Goal: Information Seeking & Learning: Compare options

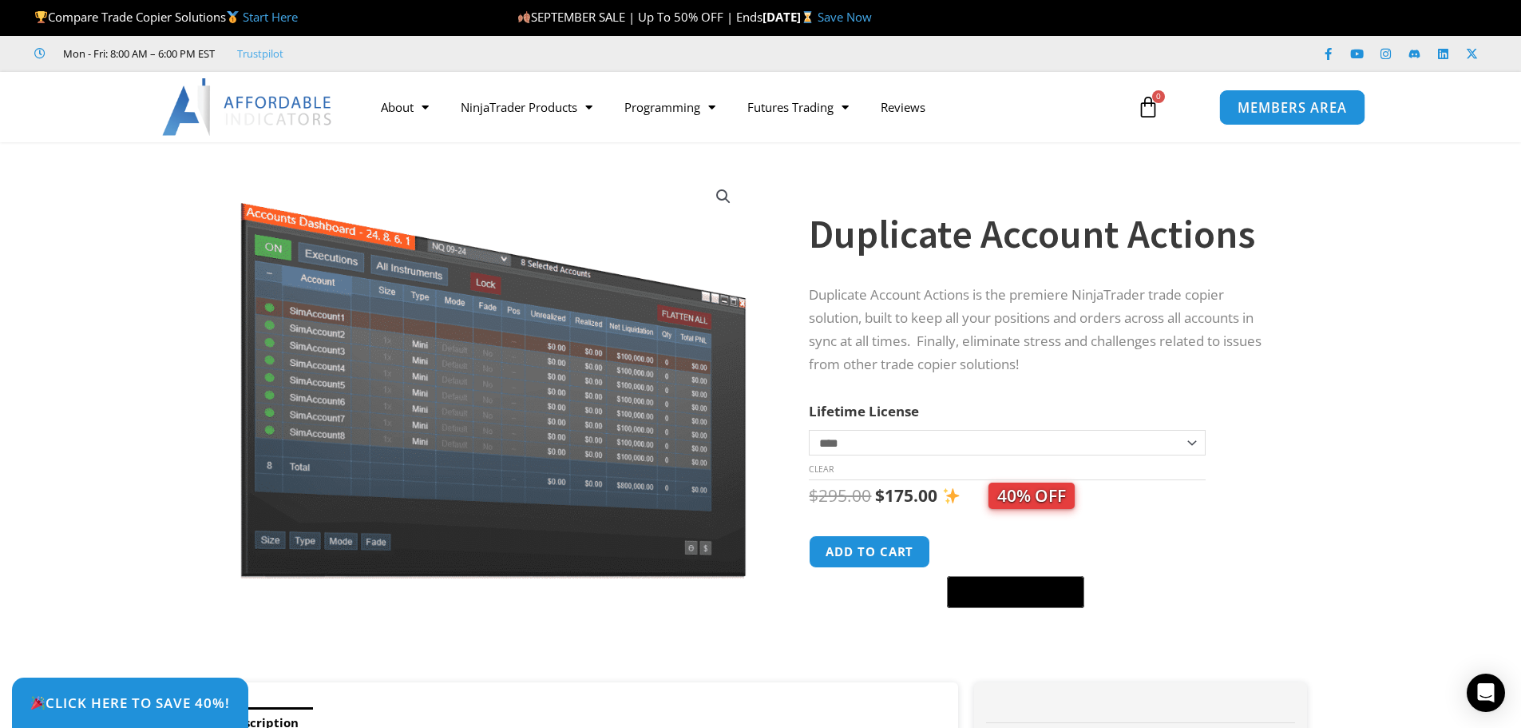
click at [1292, 109] on span "MEMBERS AREA" at bounding box center [1292, 108] width 109 height 14
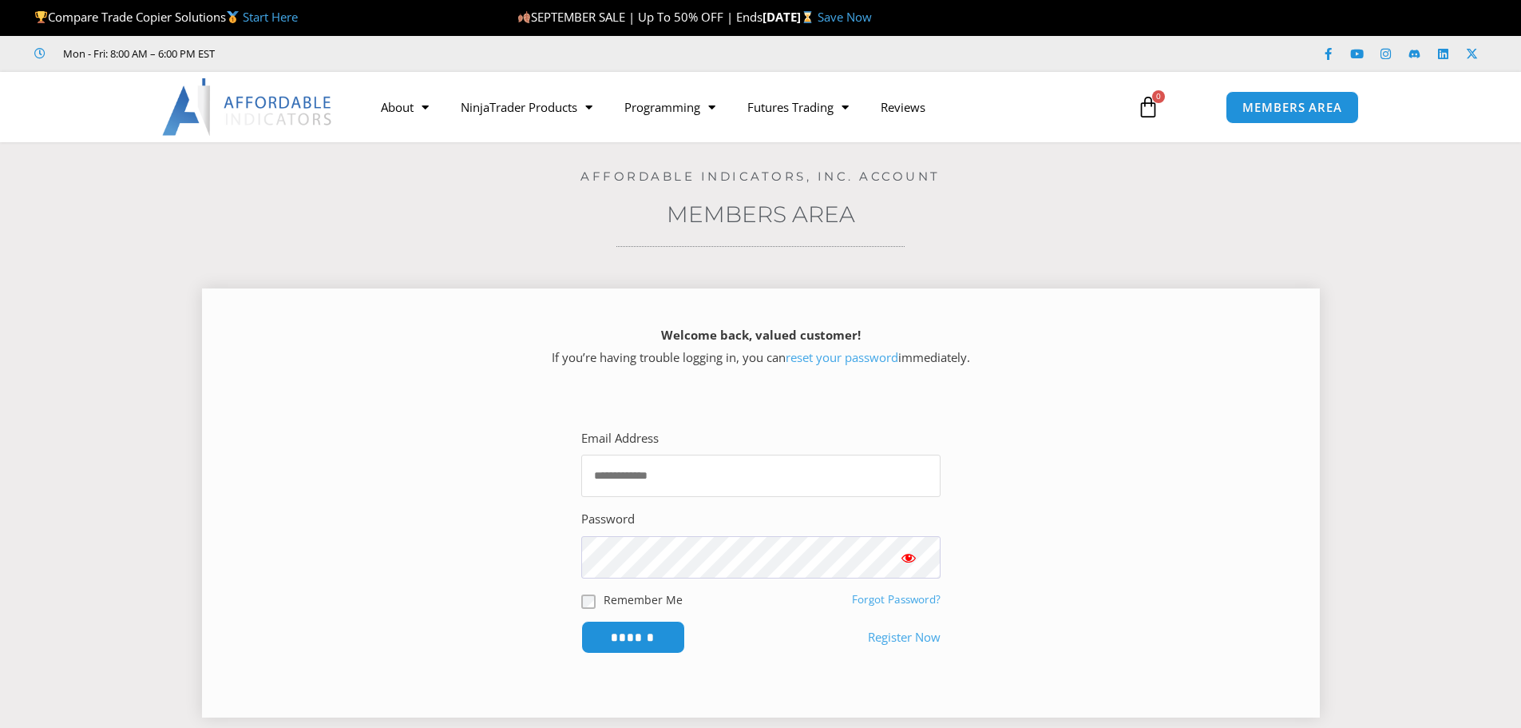
click at [692, 480] on input "Email Address" at bounding box center [760, 475] width 359 height 42
type input "**********"
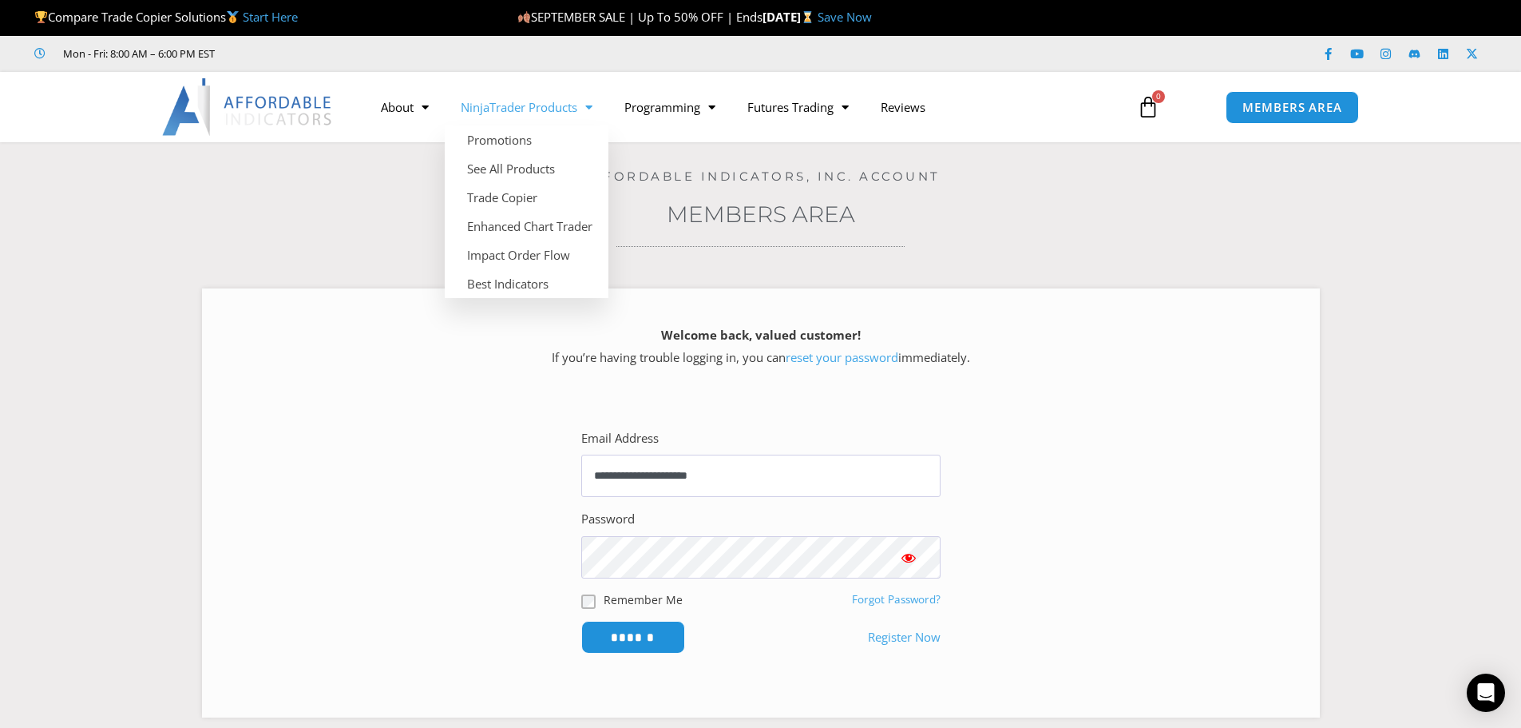
click at [593, 109] on span "Menu" at bounding box center [584, 107] width 15 height 28
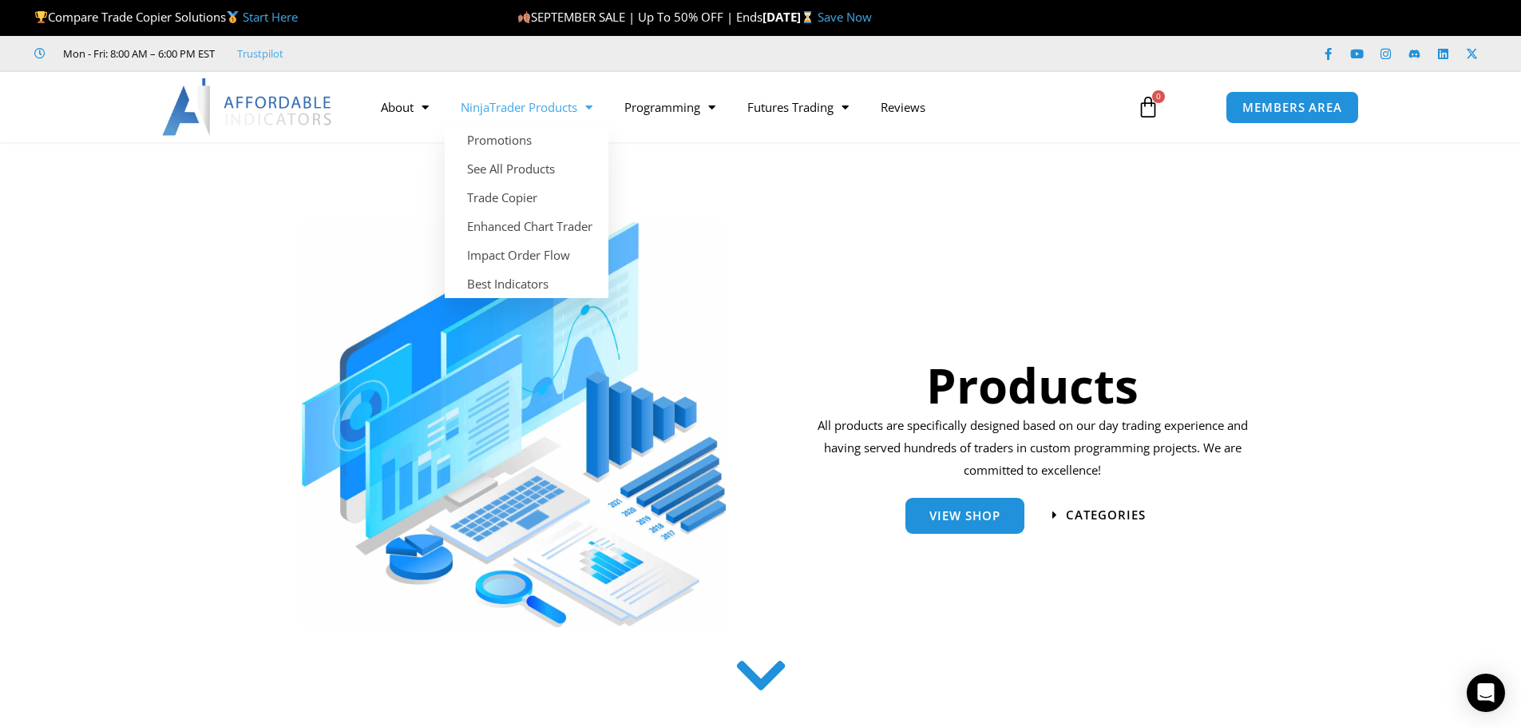
click at [591, 107] on span "Menu" at bounding box center [584, 107] width 15 height 28
click at [591, 112] on span "Menu" at bounding box center [584, 107] width 15 height 28
click at [507, 207] on link "Trade Copier" at bounding box center [527, 197] width 164 height 29
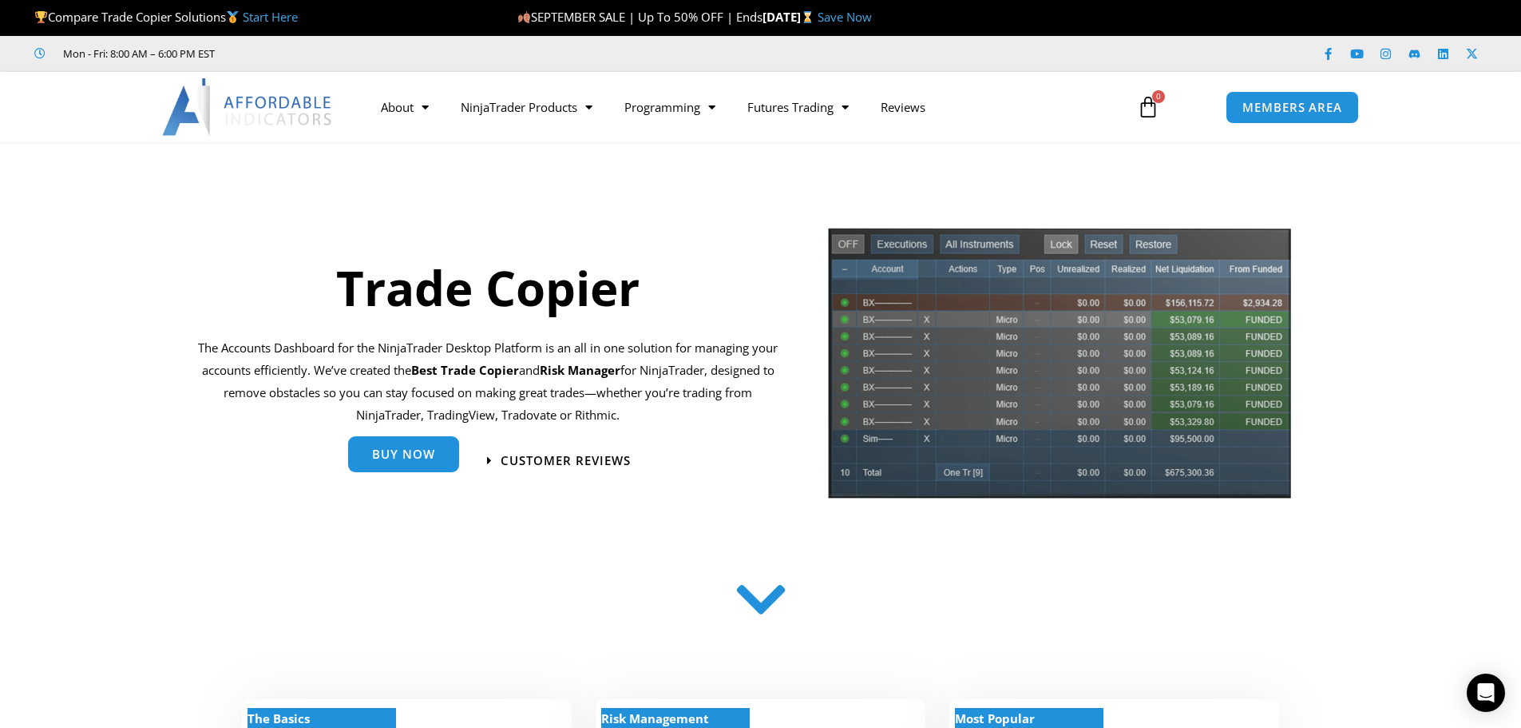
click at [387, 460] on span "Buy Now" at bounding box center [403, 454] width 63 height 12
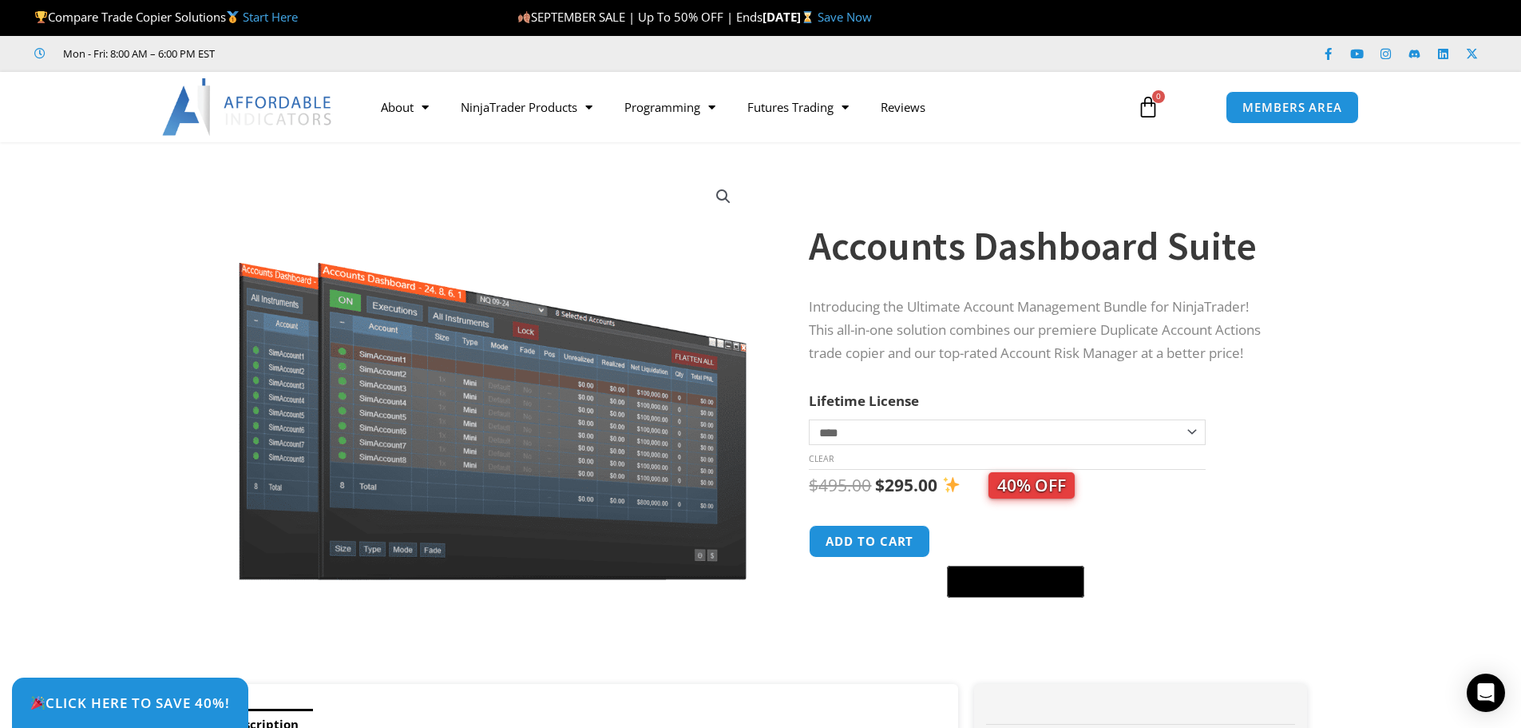
scroll to position [6, 0]
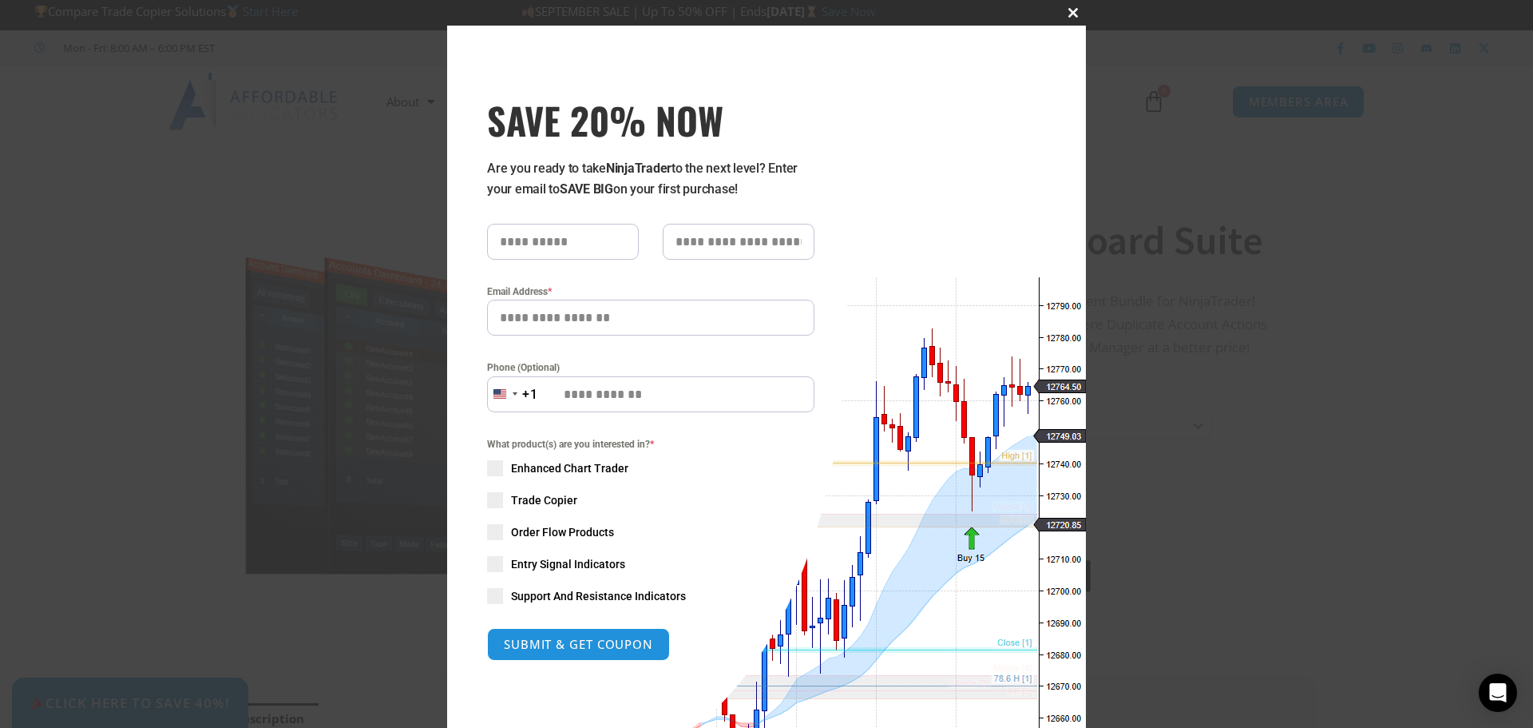
click at [1073, 16] on span "SAVE 20% NOW popup" at bounding box center [1074, 13] width 26 height 10
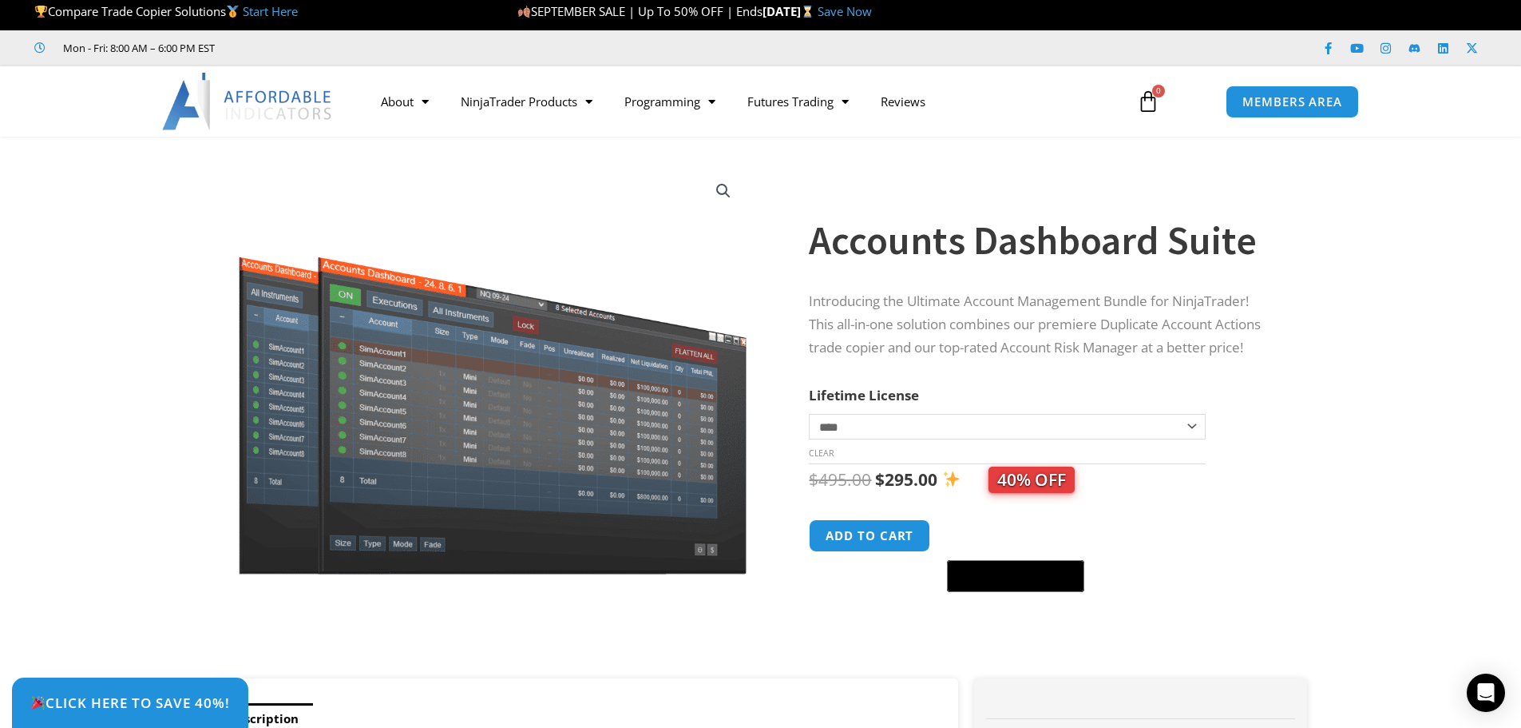
click at [1375, 309] on section "**********" at bounding box center [760, 415] width 1521 height 525
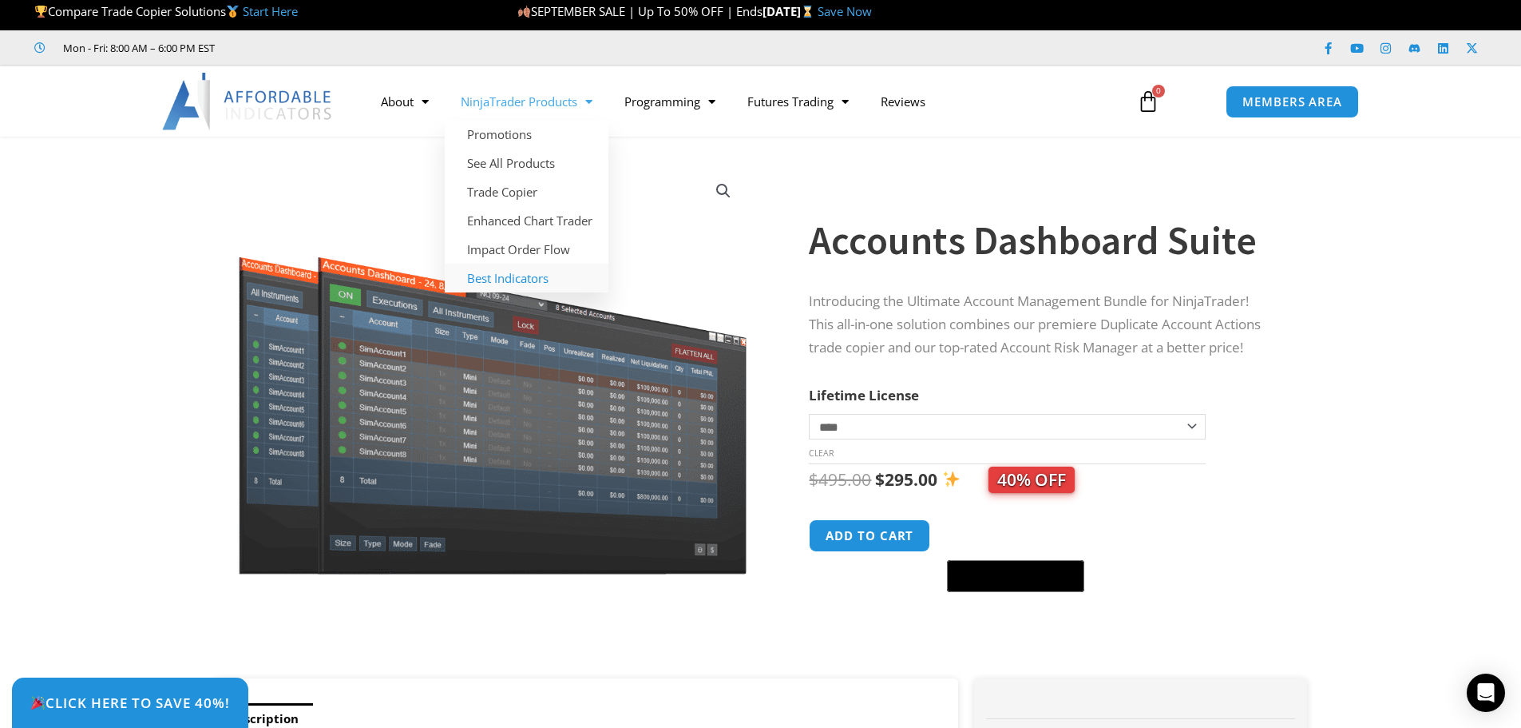
click at [545, 285] on link "Best Indicators" at bounding box center [527, 278] width 164 height 29
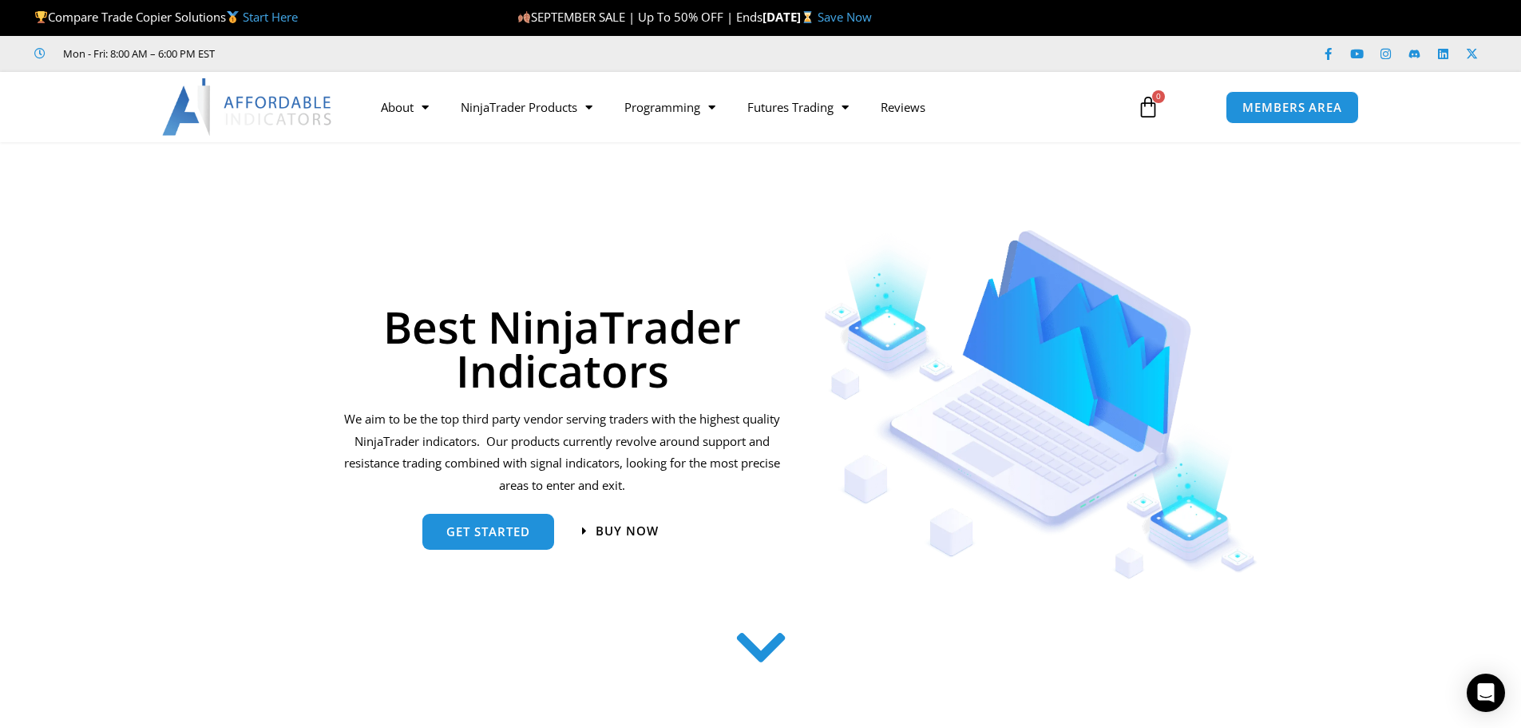
click at [769, 652] on icon at bounding box center [760, 647] width 57 height 57
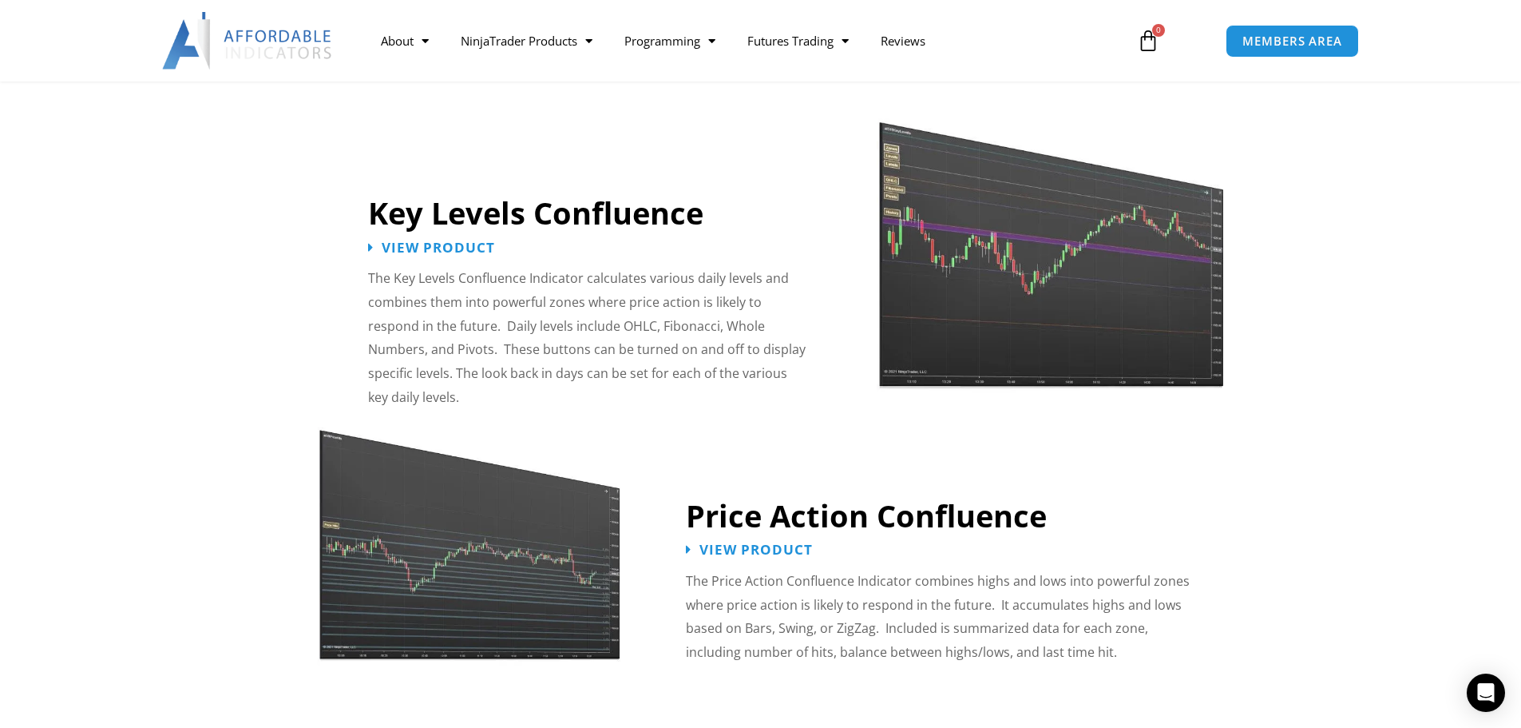
scroll to position [1737, 0]
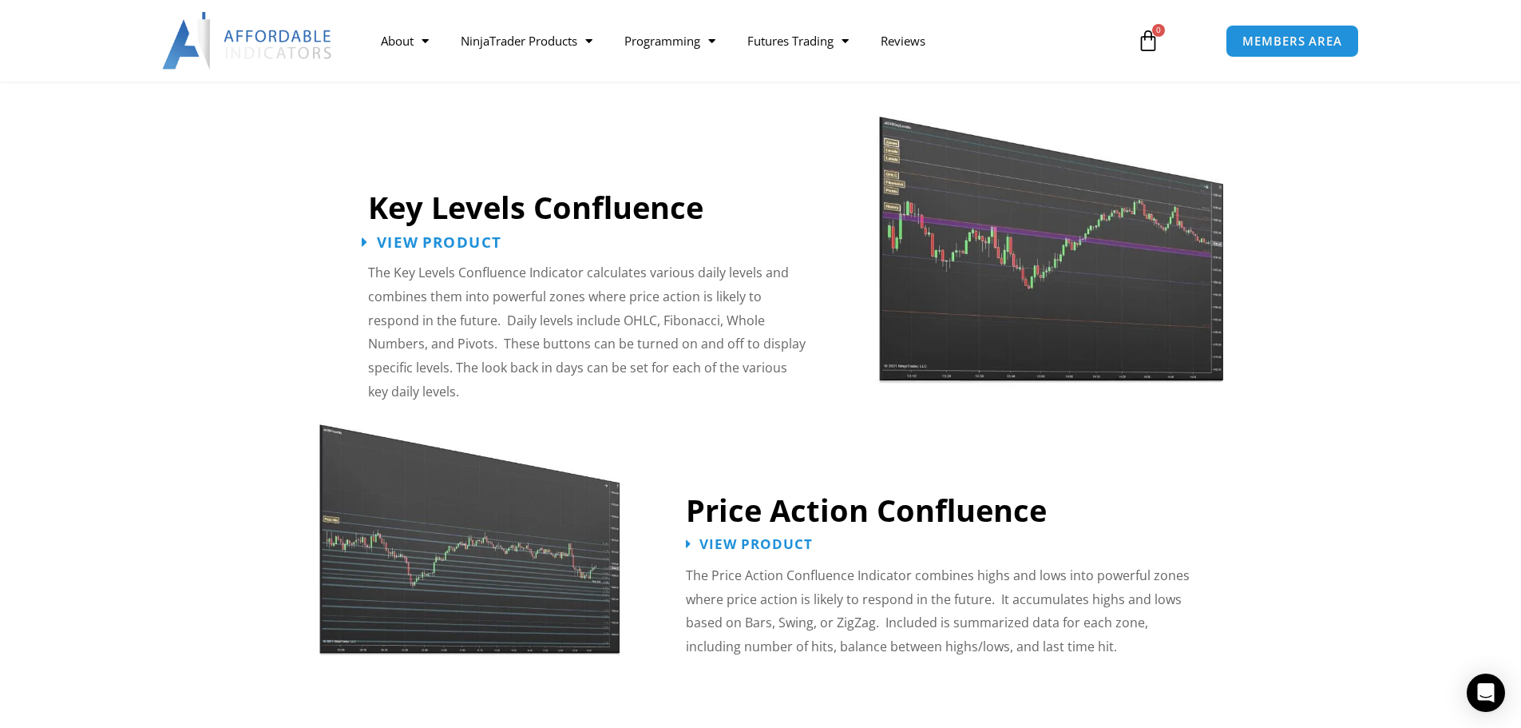
click at [471, 234] on span "View Product" at bounding box center [439, 241] width 125 height 15
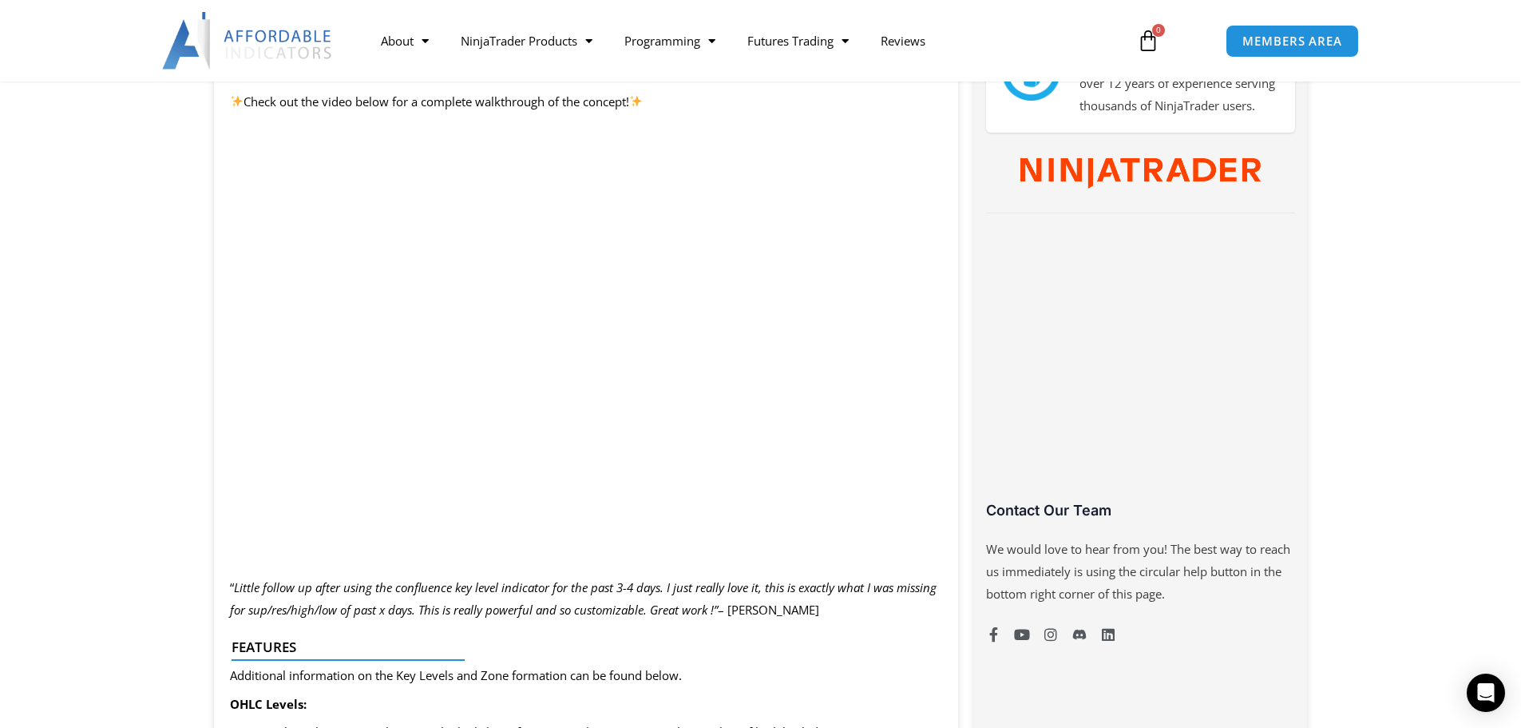
scroll to position [849, 0]
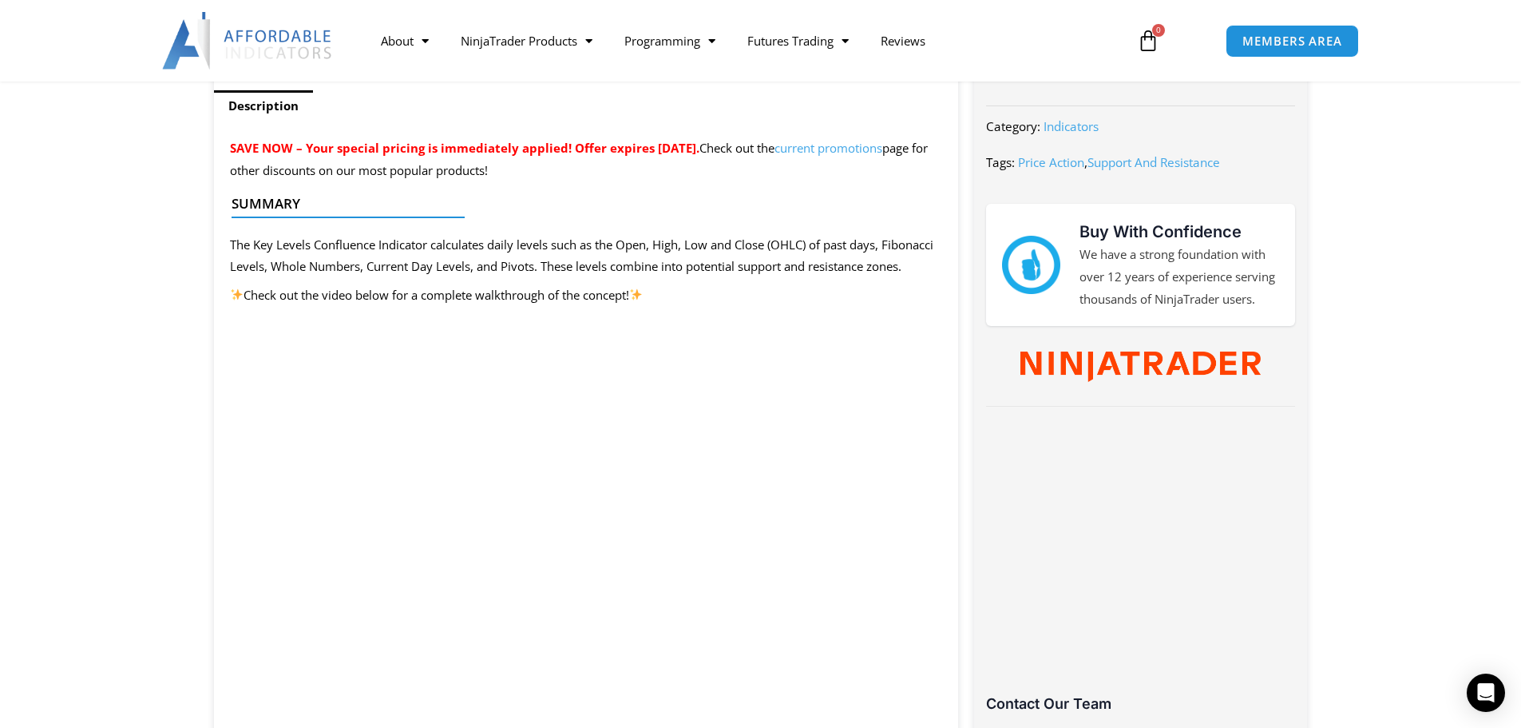
scroll to position [640, 0]
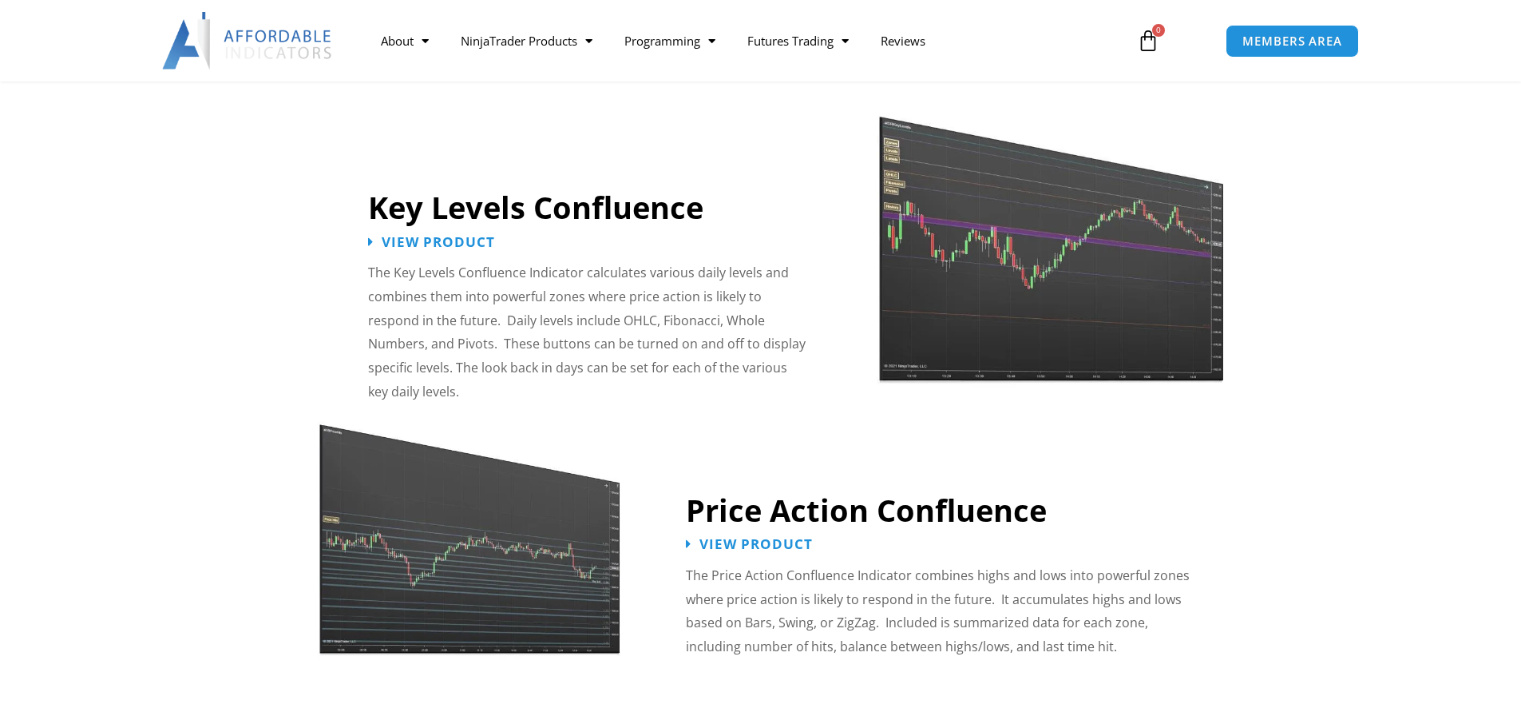
scroll to position [1737, 0]
click at [727, 536] on span "View Product" at bounding box center [757, 543] width 125 height 15
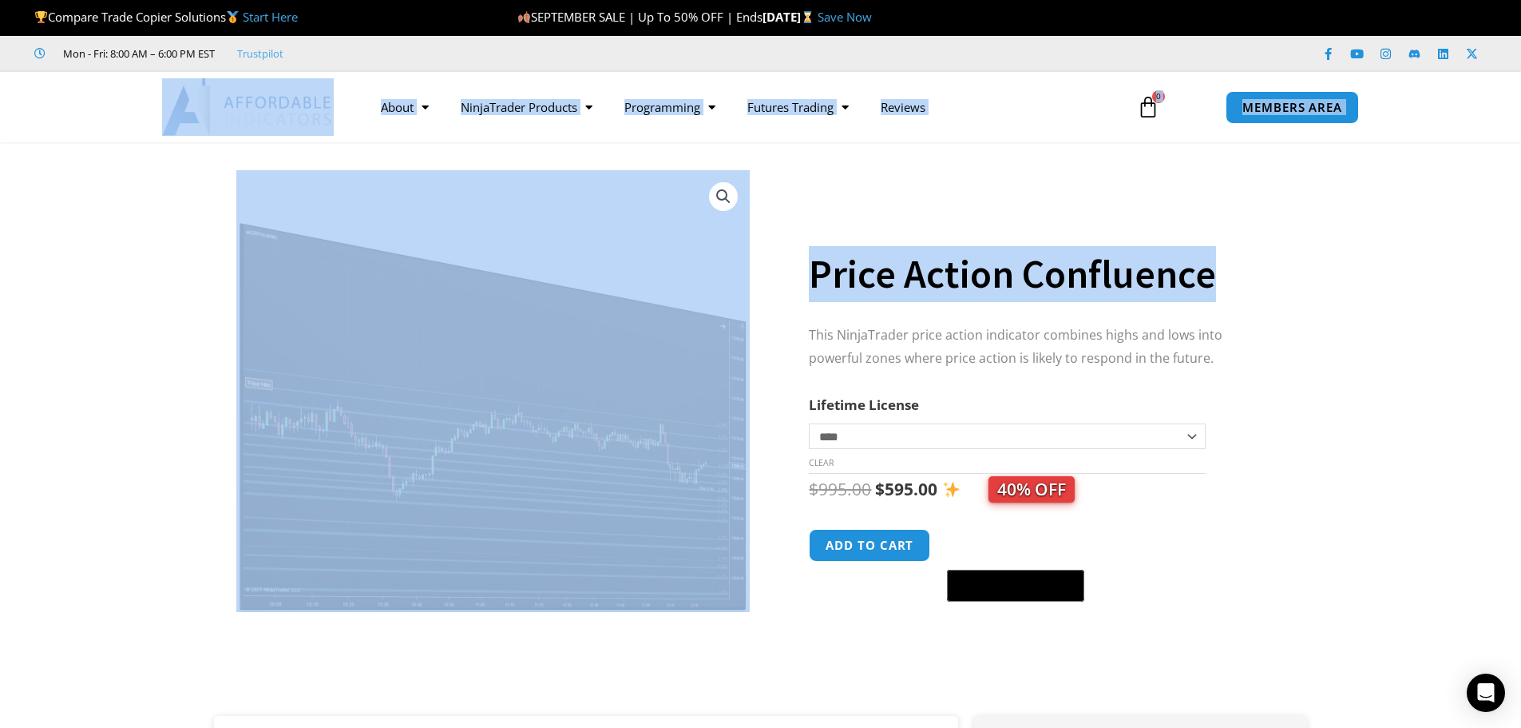
drag, startPoint x: 1518, startPoint y: 93, endPoint x: 1515, endPoint y: 205, distance: 111.8
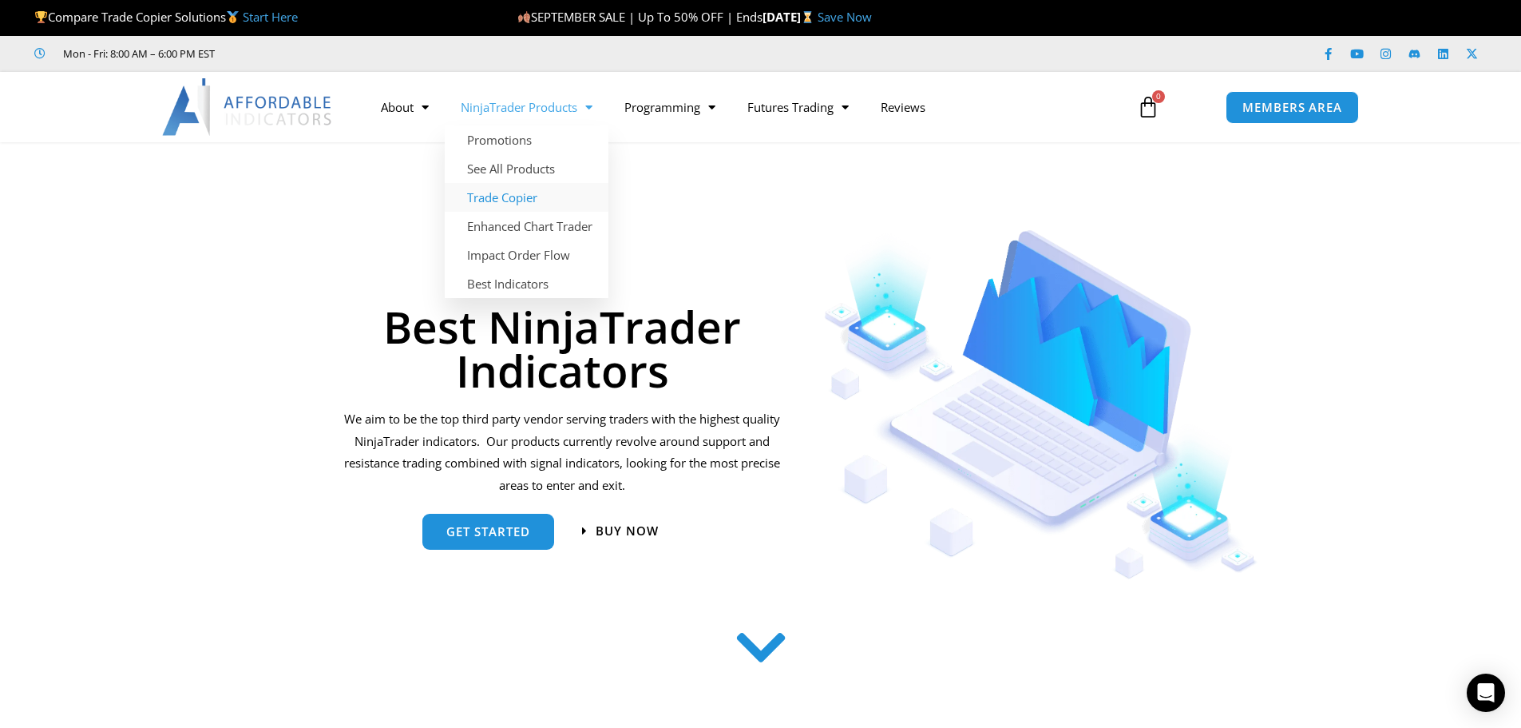
click at [525, 199] on link "Trade Copier" at bounding box center [527, 197] width 164 height 29
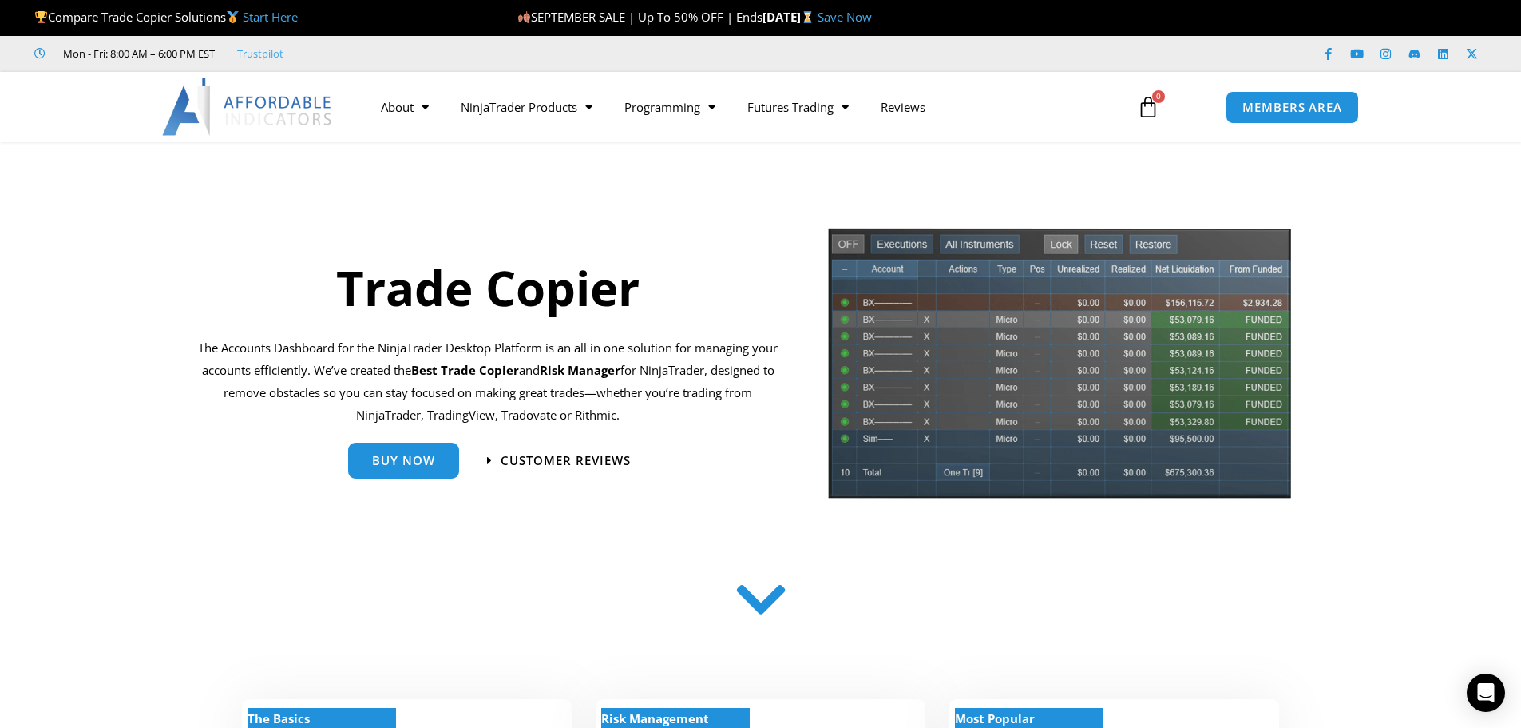
click at [765, 604] on icon at bounding box center [760, 603] width 57 height 57
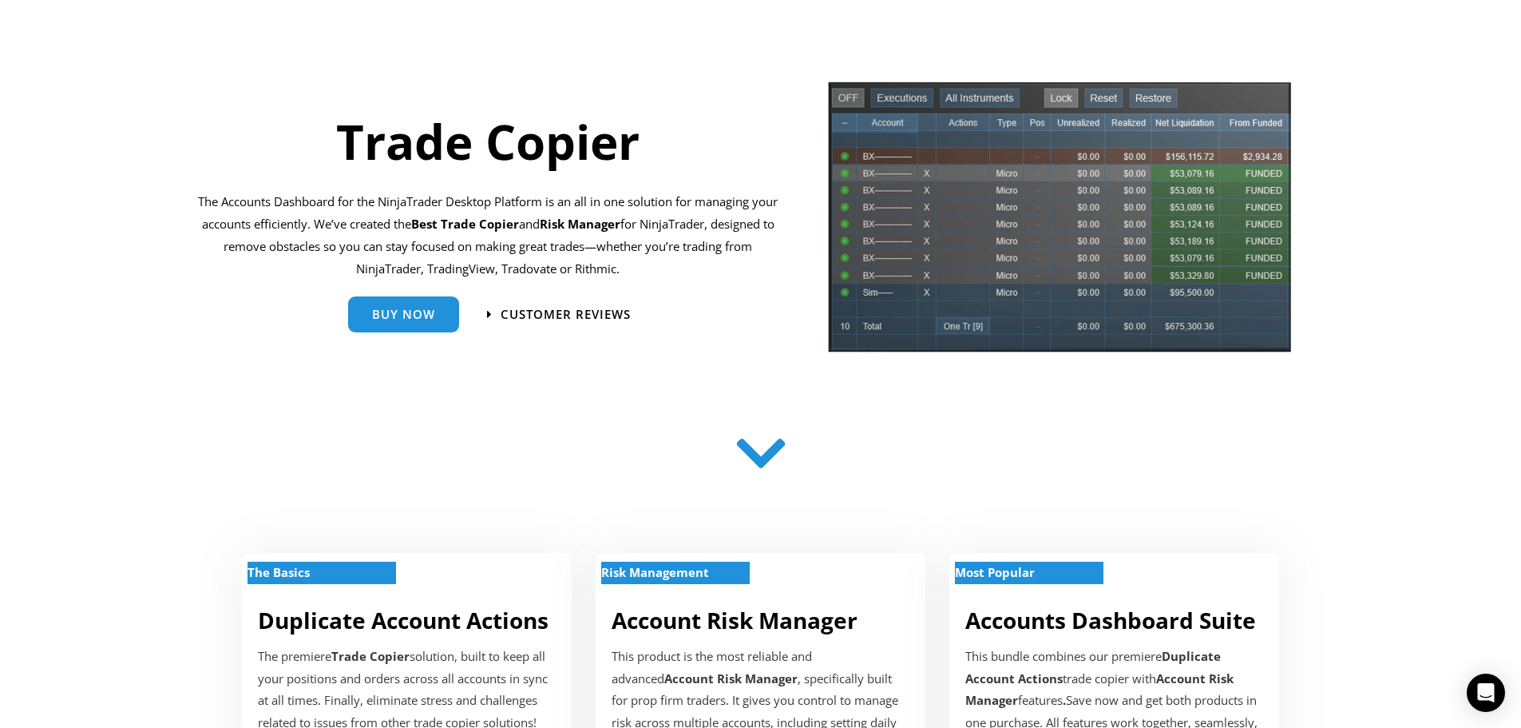
scroll to position [52, 0]
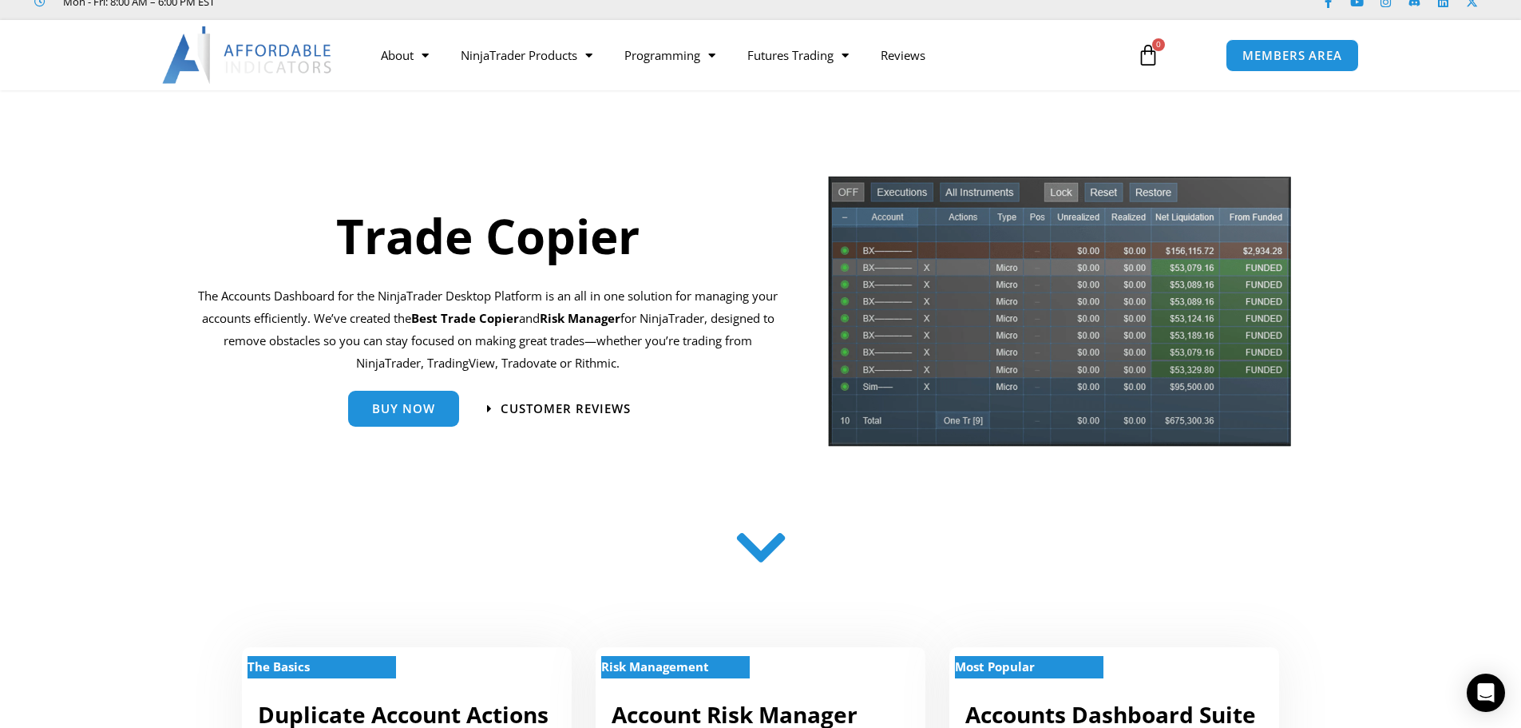
click at [864, 304] on img at bounding box center [1060, 316] width 466 height 285
click at [565, 409] on span "Customer Reviews" at bounding box center [566, 409] width 143 height 14
click at [754, 553] on icon at bounding box center [760, 549] width 57 height 57
click at [759, 561] on icon at bounding box center [760, 548] width 57 height 57
click at [759, 561] on icon at bounding box center [760, 549] width 57 height 57
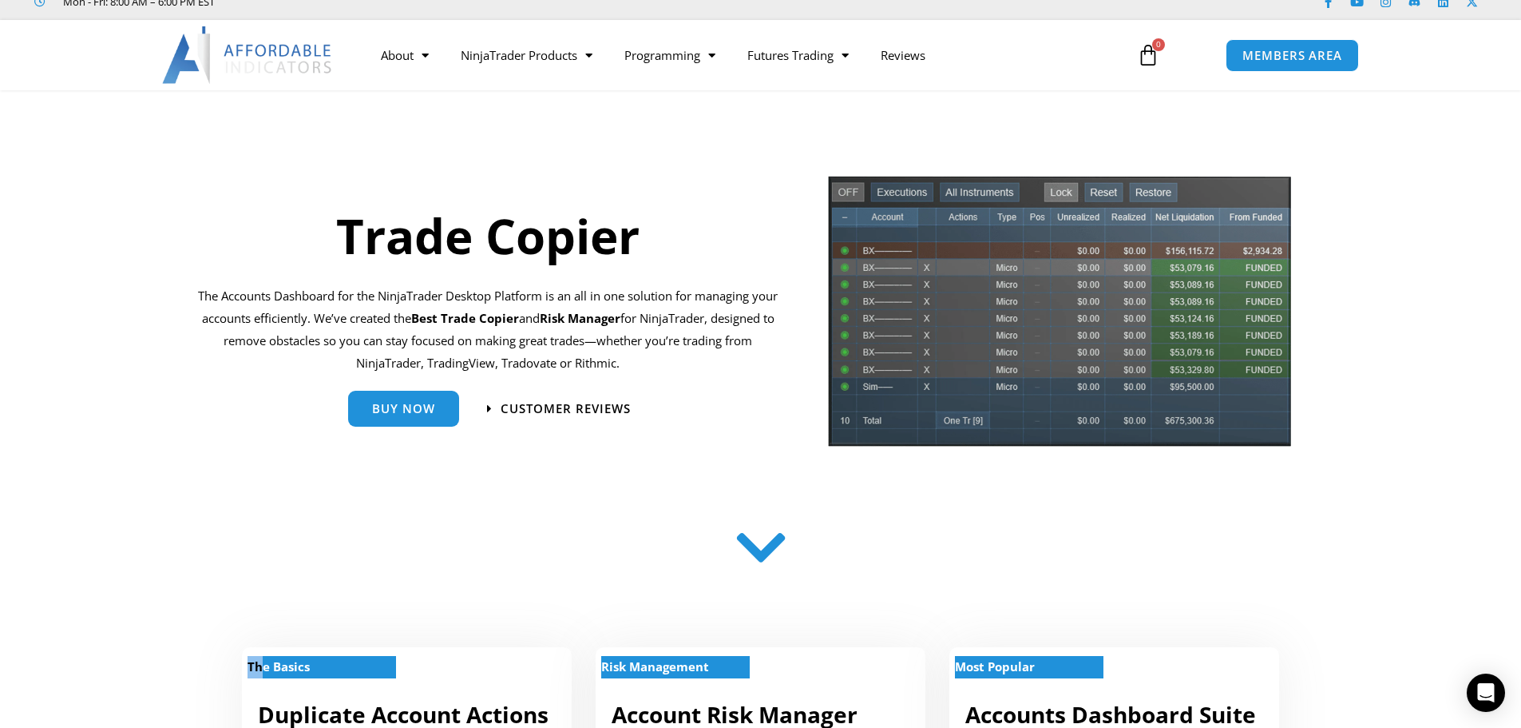
click at [759, 561] on icon at bounding box center [760, 551] width 57 height 57
click at [759, 561] on icon at bounding box center [760, 554] width 57 height 57
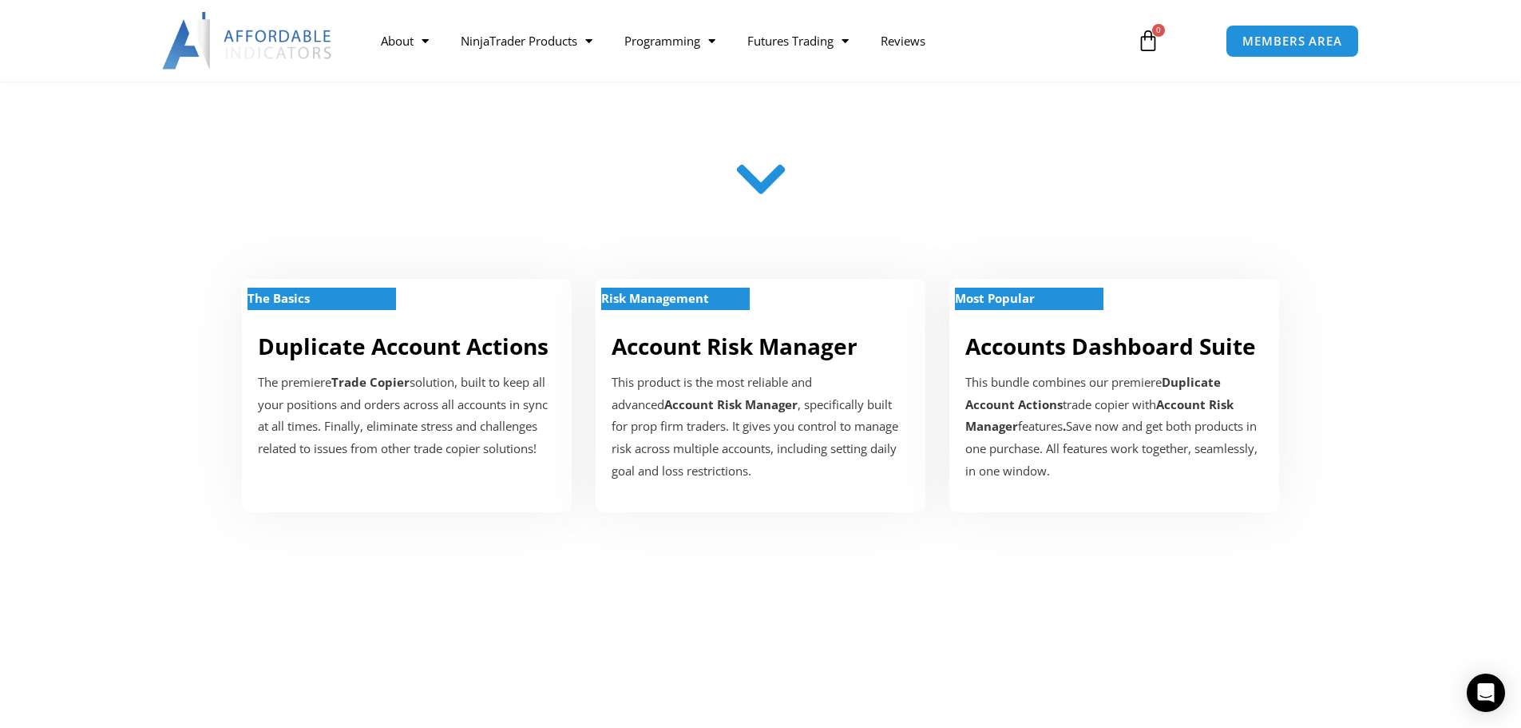
scroll to position [439, 0]
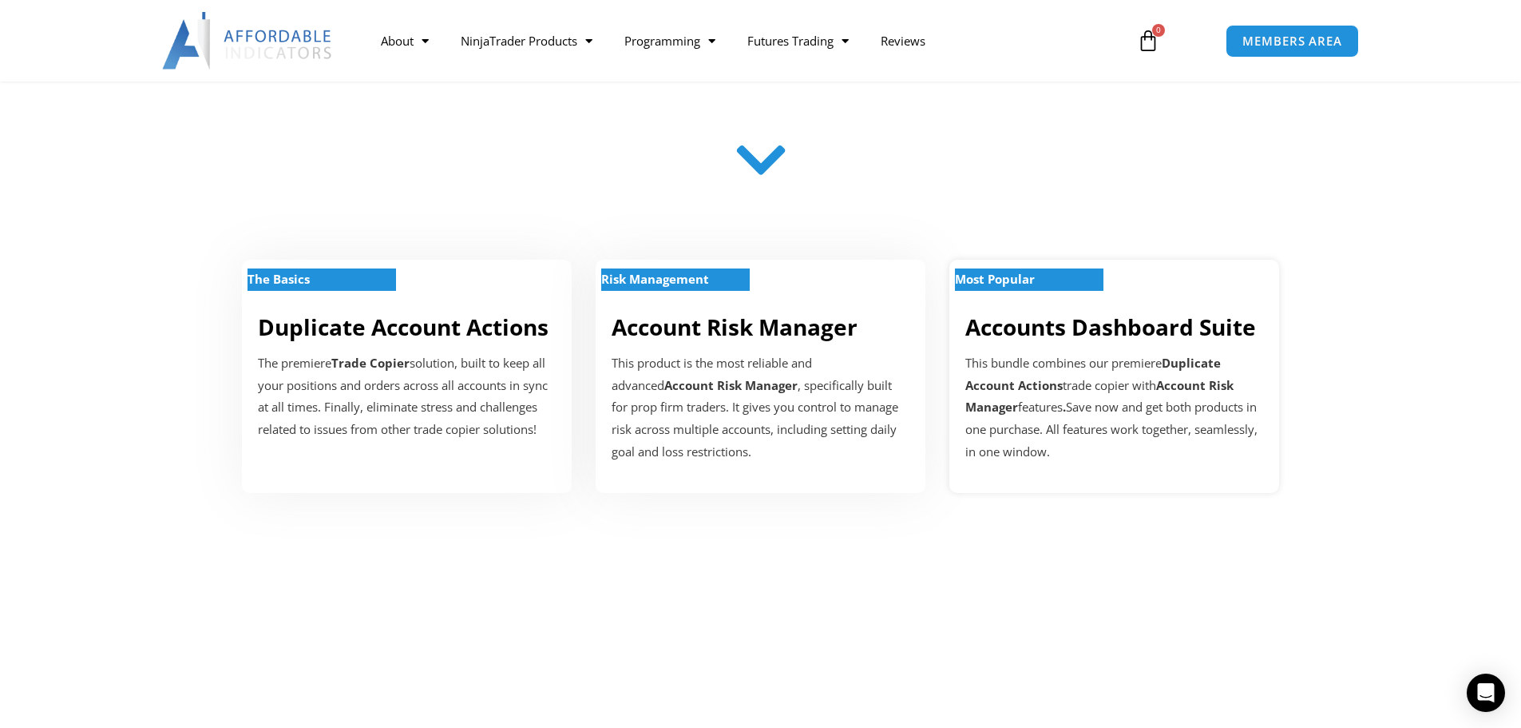
click at [1027, 268] on p "Most Popular" at bounding box center [1029, 279] width 149 height 22
